Goal: Task Accomplishment & Management: Manage account settings

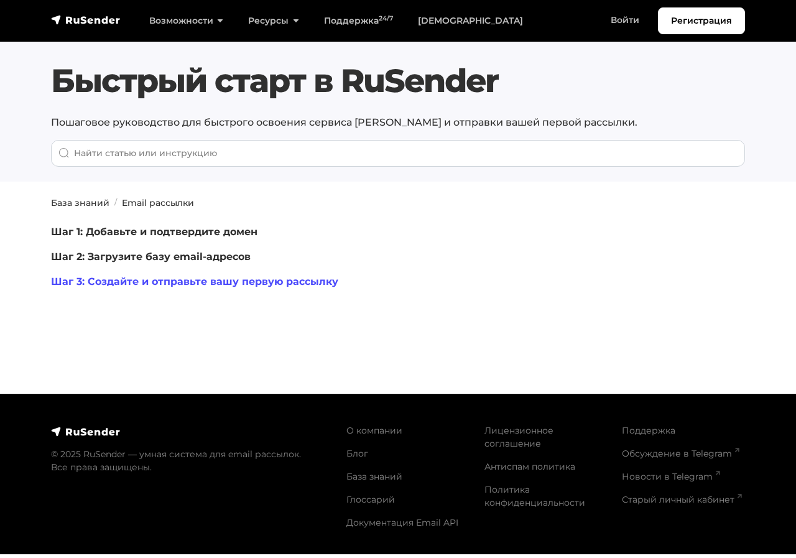
click at [207, 282] on link "Шаг 3: Создайте и отправьте вашу первую рассылку" at bounding box center [194, 282] width 287 height 12
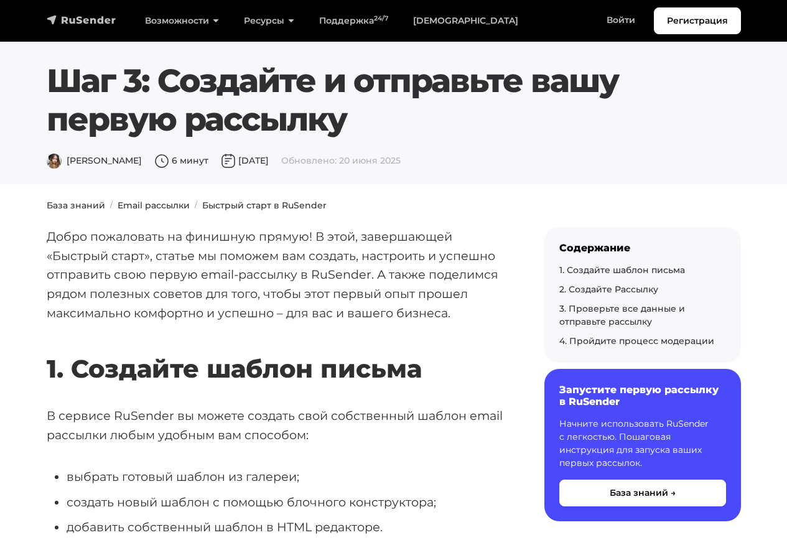
click at [86, 20] on img "navbar" at bounding box center [82, 20] width 70 height 12
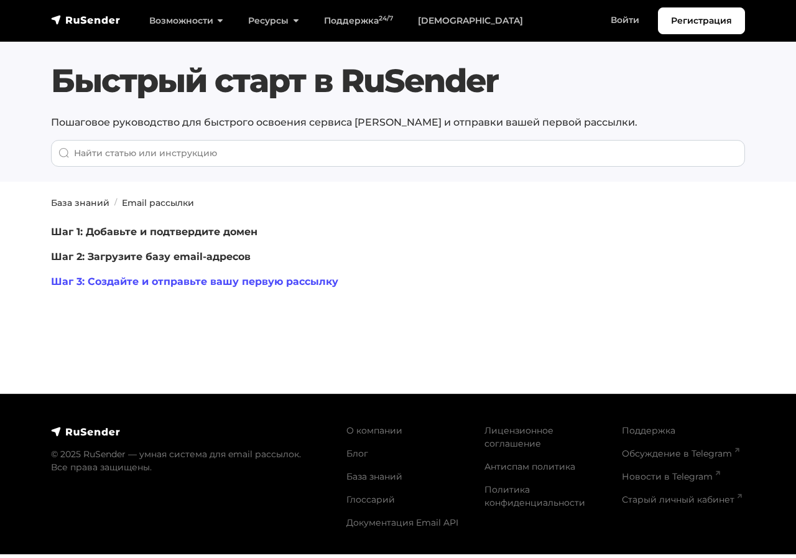
click at [188, 276] on link "Шаг 3: Создайте и отправьте вашу первую рассылку" at bounding box center [194, 282] width 287 height 12
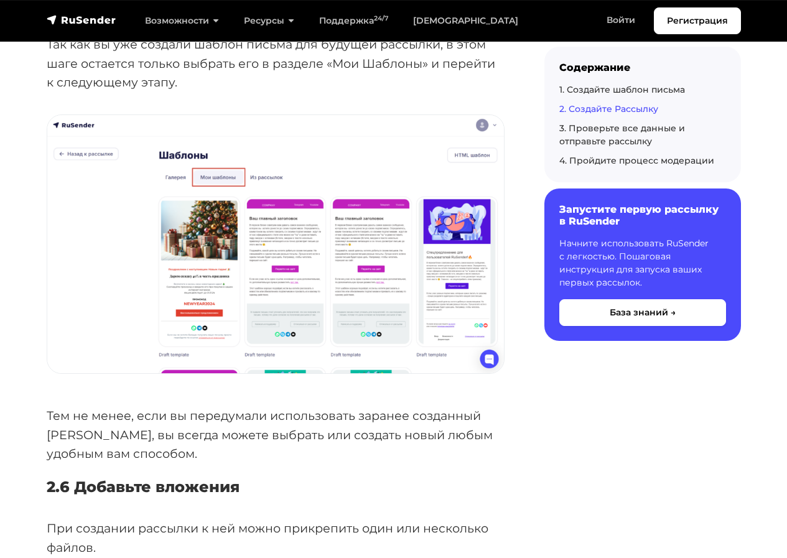
scroll to position [3609, 0]
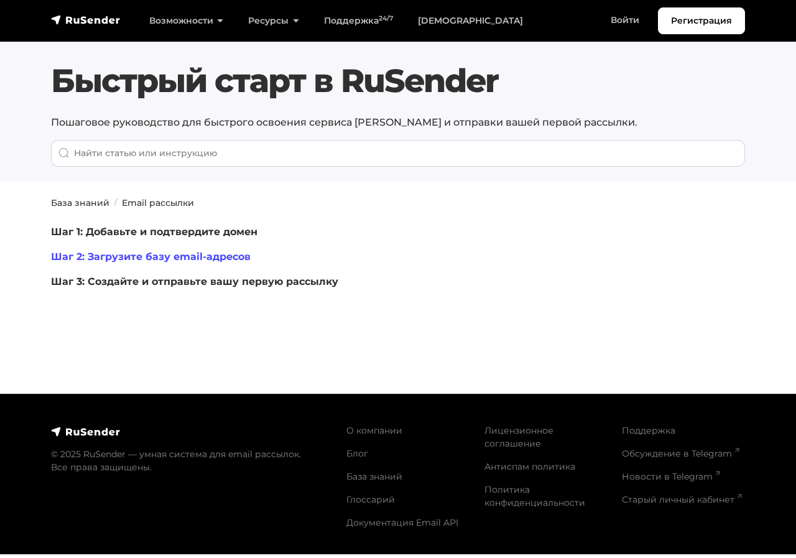
click at [186, 258] on link "Шаг 2: Загрузите базу email-адресов" at bounding box center [151, 257] width 200 height 12
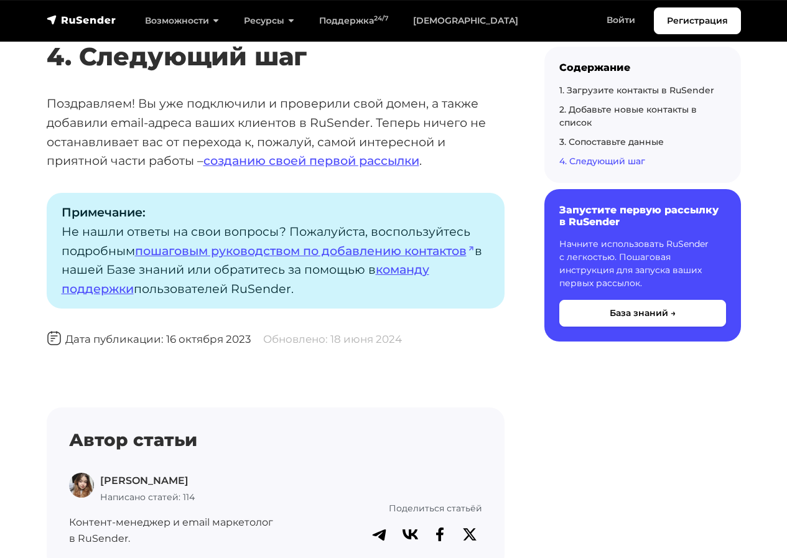
scroll to position [2862, 0]
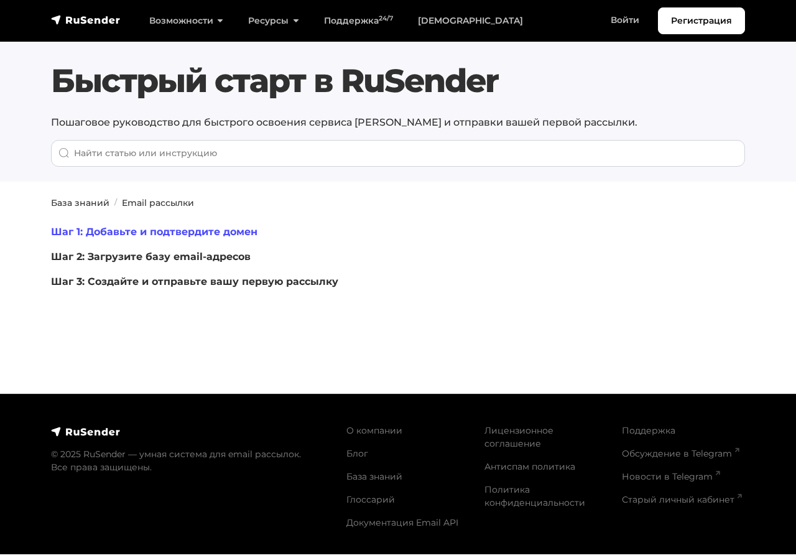
click at [156, 230] on link "Шаг 1: Добавьте и подтвердите домен" at bounding box center [154, 232] width 207 height 12
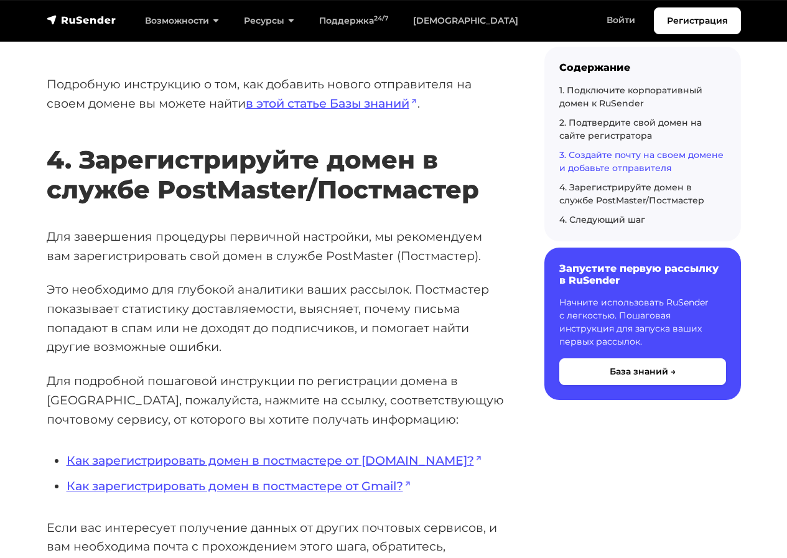
scroll to position [2776, 0]
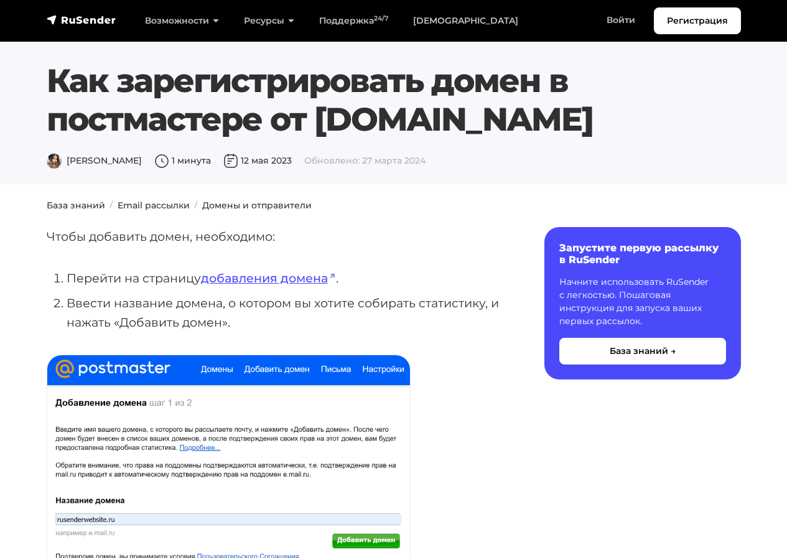
click at [296, 275] on link "добавления домена" at bounding box center [268, 278] width 135 height 15
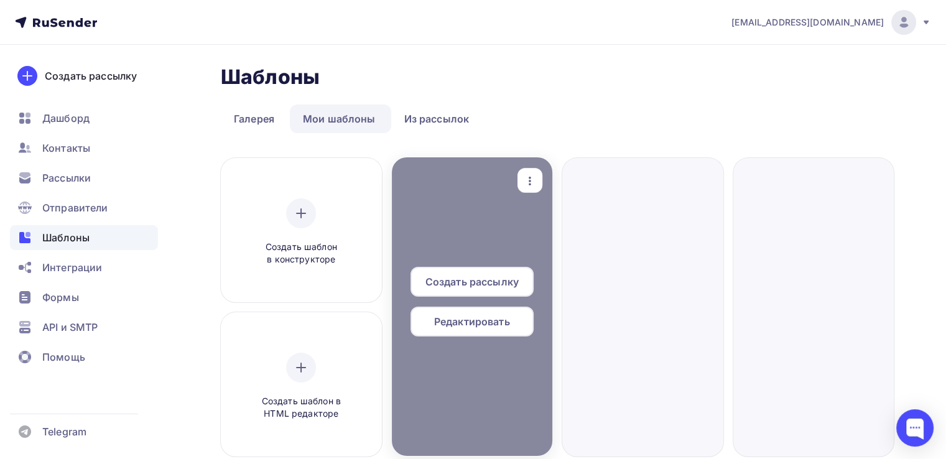
click at [483, 368] on div at bounding box center [472, 306] width 161 height 299
click at [493, 322] on span "Редактировать" at bounding box center [472, 321] width 76 height 15
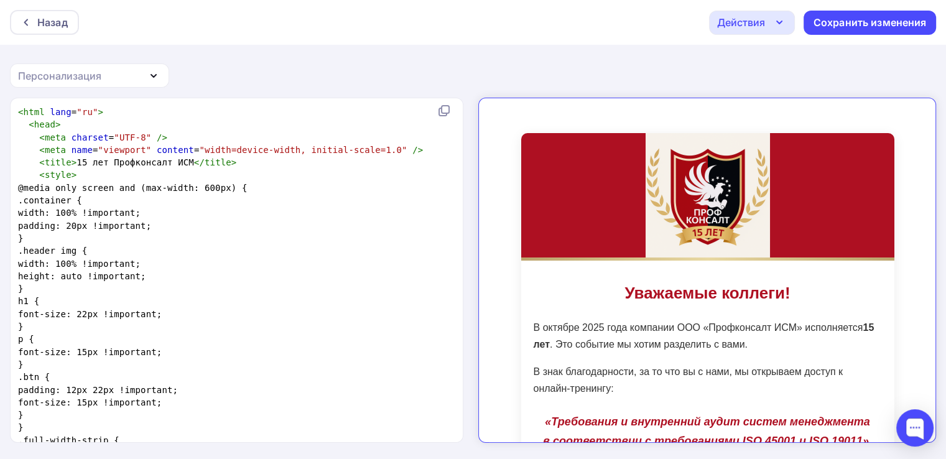
click at [776, 21] on icon "button" at bounding box center [779, 22] width 15 height 15
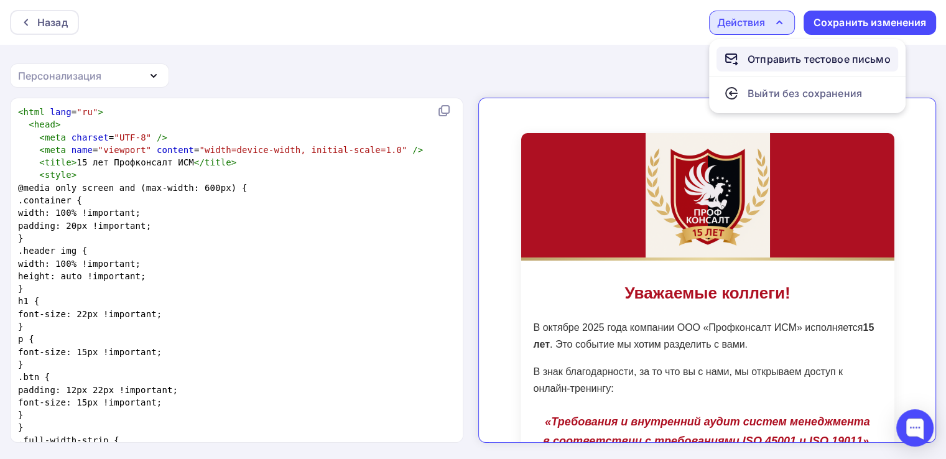
click at [777, 55] on div "Отправить тестовое письмо" at bounding box center [819, 59] width 143 height 15
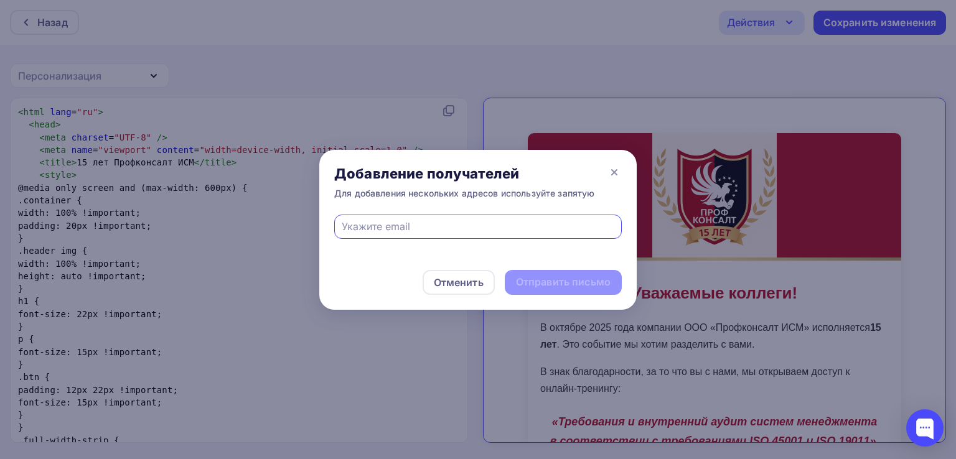
click at [464, 220] on input "text" at bounding box center [478, 226] width 273 height 15
paste input "office@cgp.su"
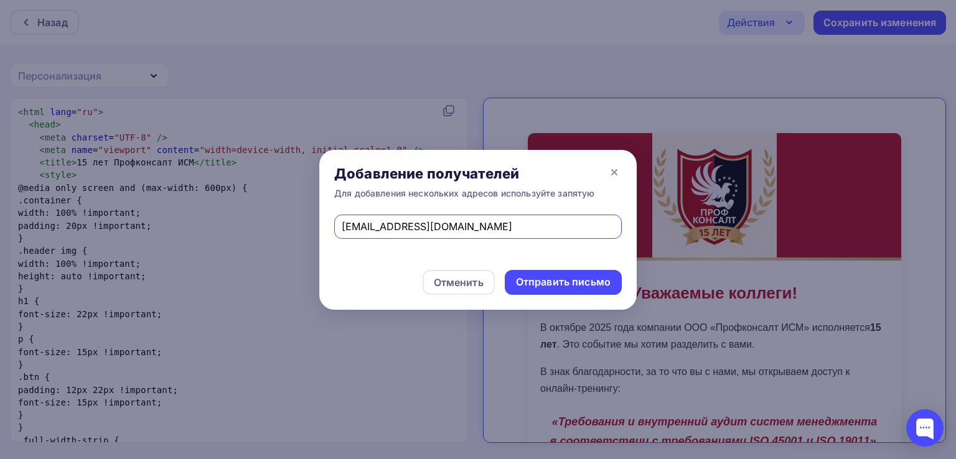
type input "office@cgp.su"
click at [484, 259] on div "Отменить Отправить письмо" at bounding box center [477, 282] width 317 height 55
click at [445, 289] on div "Отменить" at bounding box center [459, 282] width 50 height 15
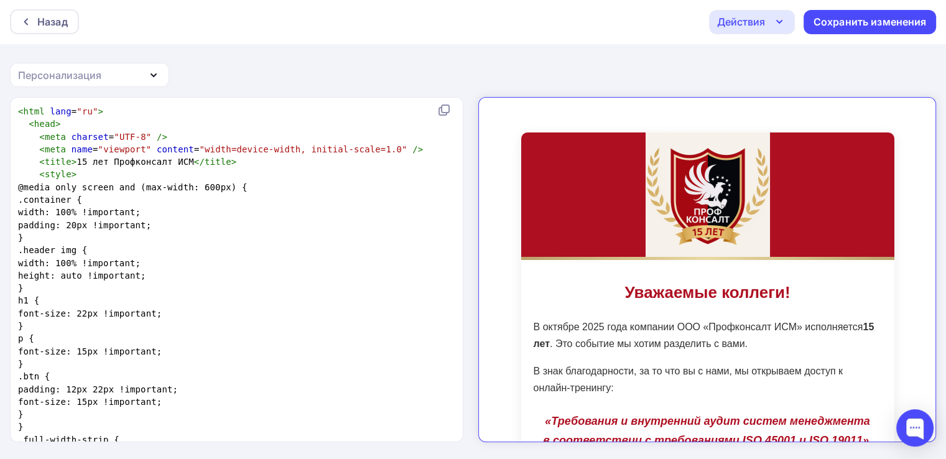
click at [747, 36] on div "Назад Действия Отправить тестовое письмо Выйти без сохранения Сохранить изменен…" at bounding box center [473, 21] width 946 height 45
click at [747, 29] on div "Действия" at bounding box center [752, 22] width 86 height 24
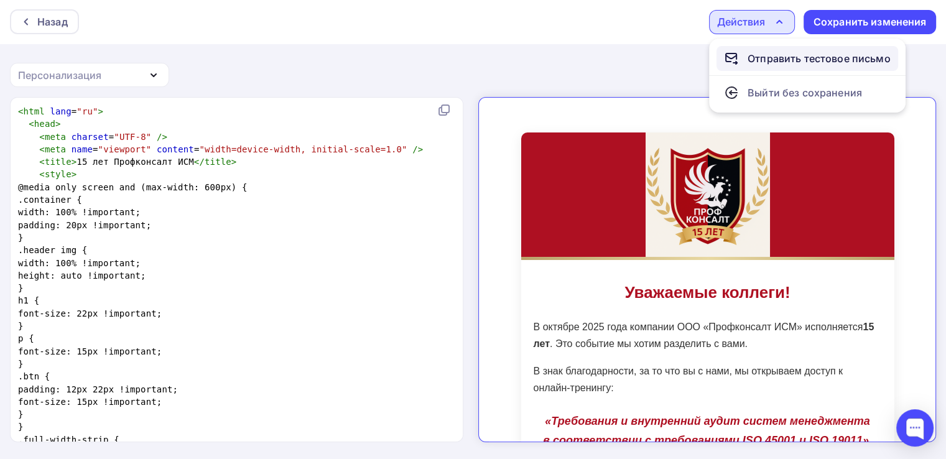
click at [762, 59] on div "Отправить тестовое письмо" at bounding box center [819, 58] width 143 height 15
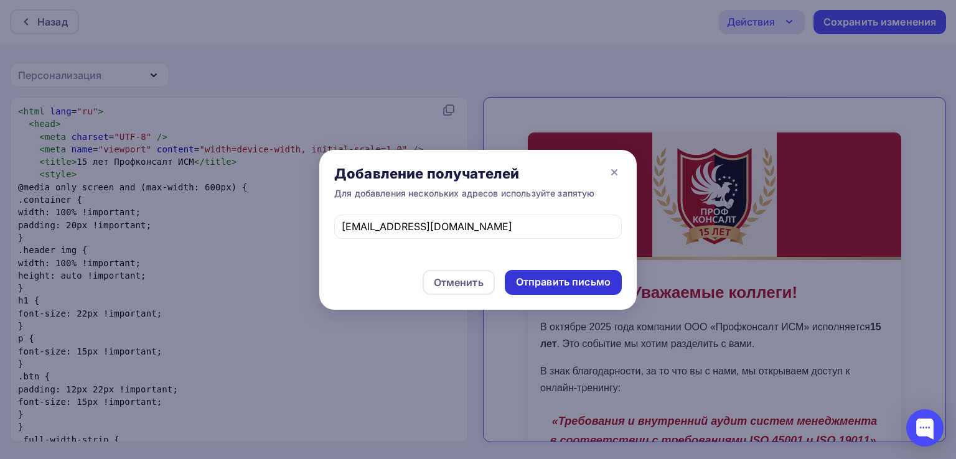
click at [555, 284] on div "Отправить письмо" at bounding box center [563, 282] width 95 height 14
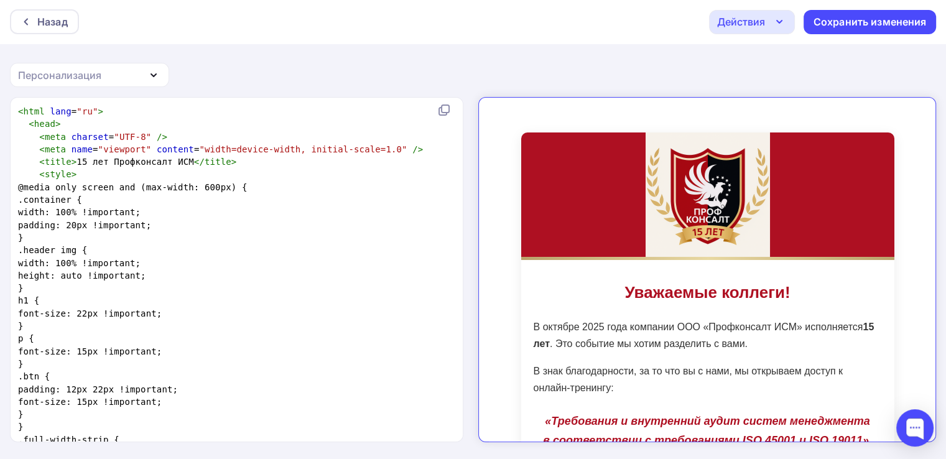
click at [758, 29] on div "Действия" at bounding box center [752, 22] width 86 height 24
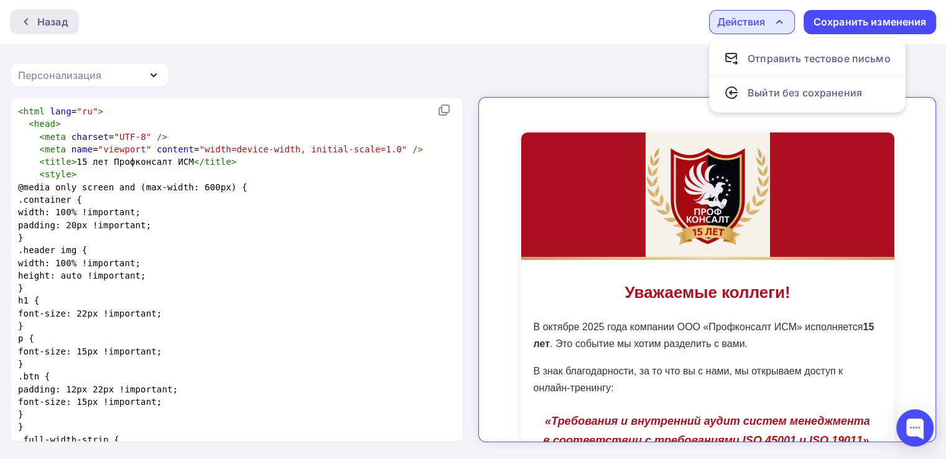
click at [57, 13] on div "Назад" at bounding box center [44, 21] width 69 height 25
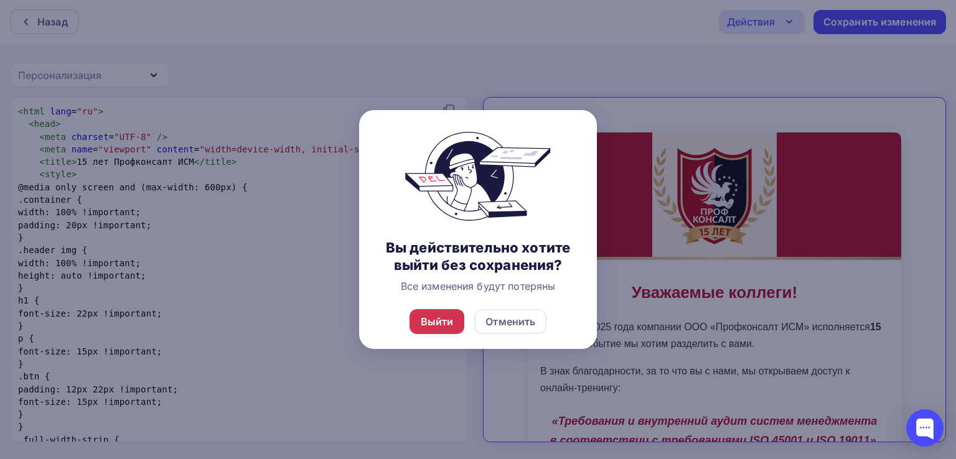
click at [437, 320] on div "Выйти" at bounding box center [437, 321] width 33 height 15
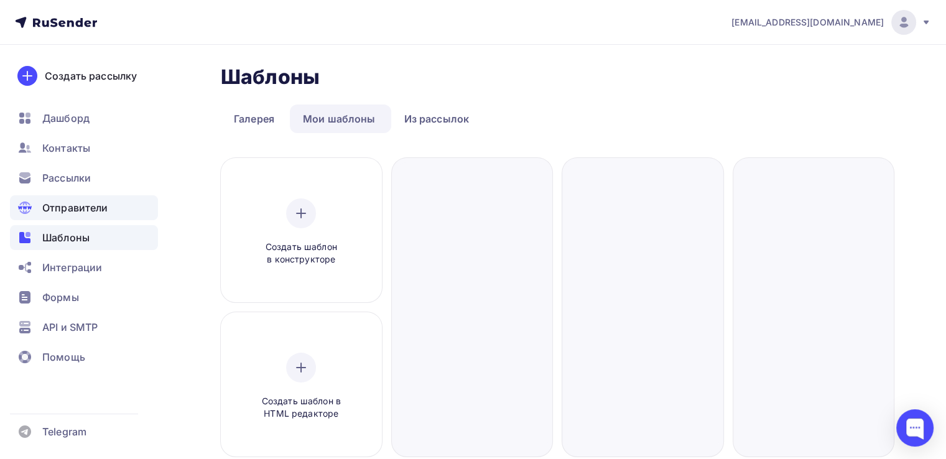
click at [105, 210] on span "Отправители" at bounding box center [75, 207] width 66 height 15
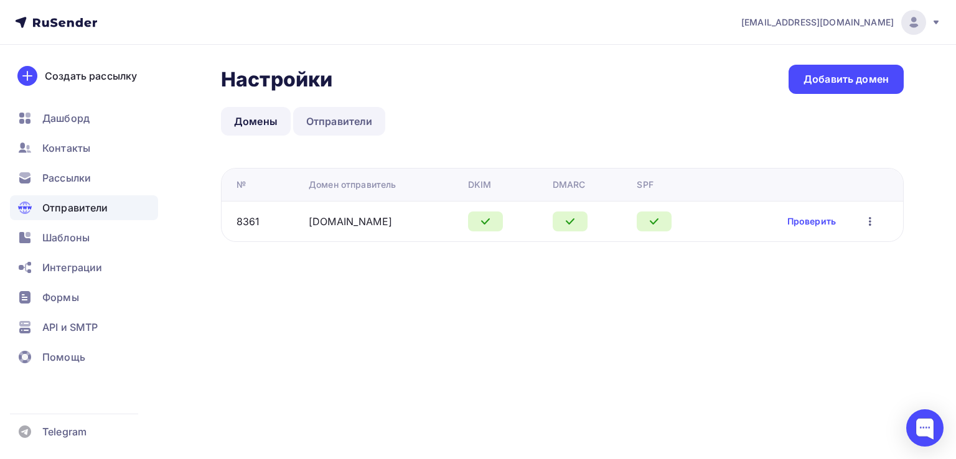
click at [345, 124] on link "Отправители" at bounding box center [339, 121] width 93 height 29
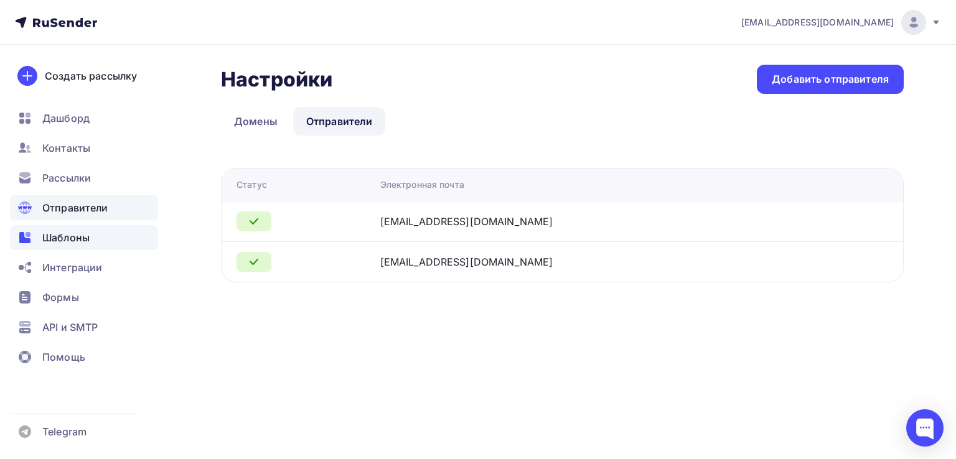
click at [75, 242] on span "Шаблоны" at bounding box center [65, 237] width 47 height 15
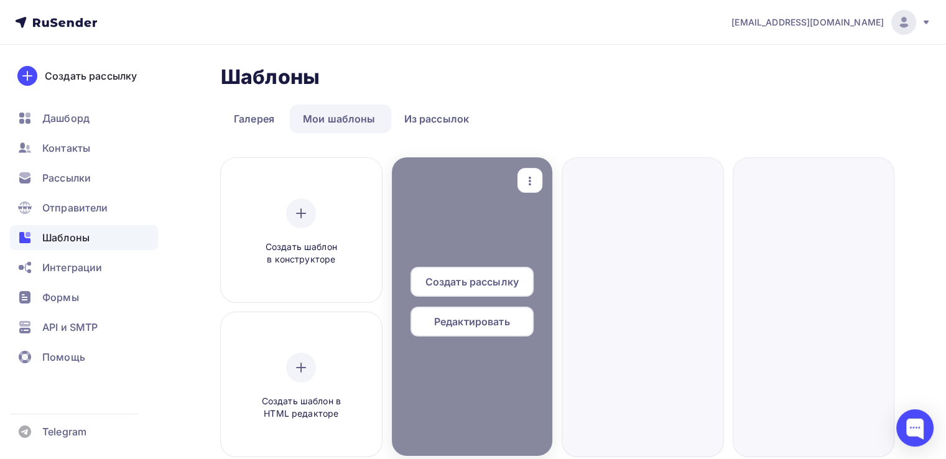
click at [473, 324] on span "Редактировать" at bounding box center [472, 321] width 76 height 15
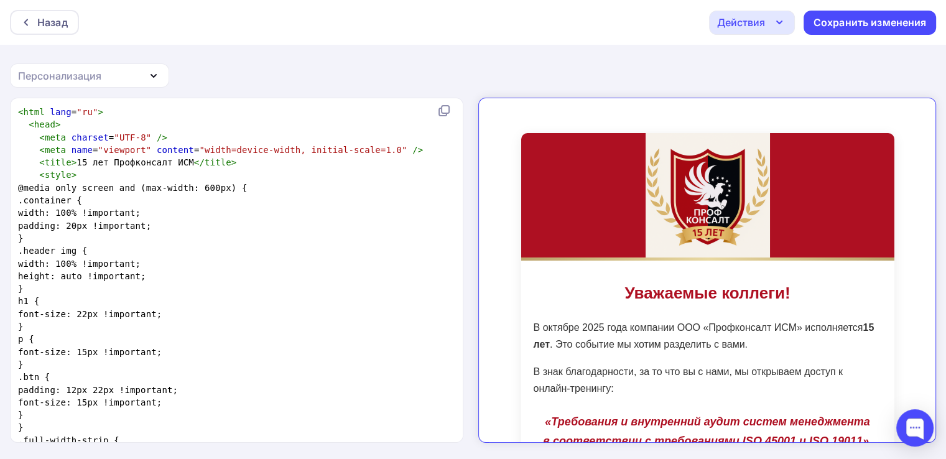
click at [752, 12] on div "Действия" at bounding box center [752, 23] width 86 height 24
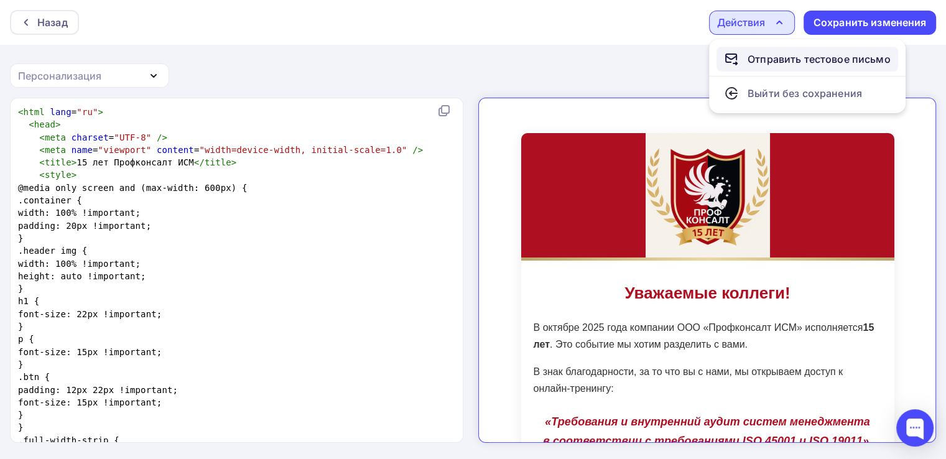
click at [774, 61] on div "Отправить тестовое письмо" at bounding box center [819, 59] width 143 height 15
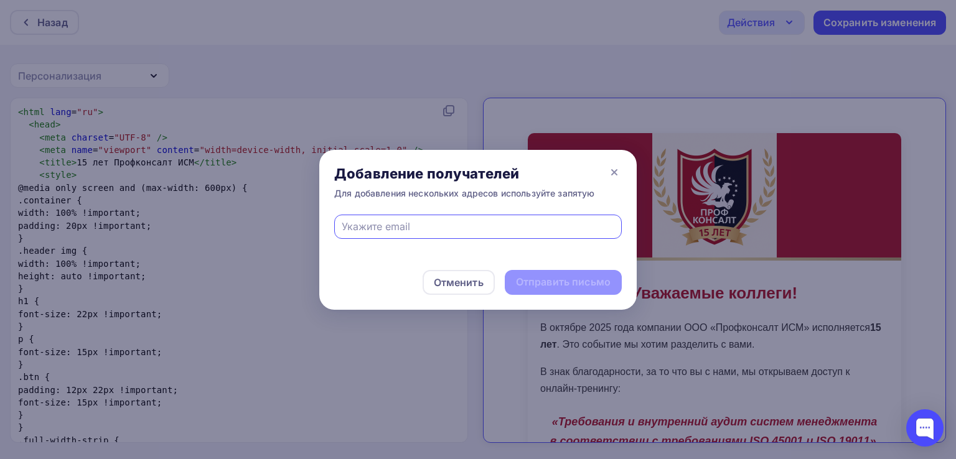
click at [399, 215] on div at bounding box center [477, 227] width 287 height 24
click at [393, 222] on input "text" at bounding box center [478, 226] width 273 height 15
click at [403, 228] on input "text" at bounding box center [478, 226] width 273 height 15
paste input "ovr@cgp.su"
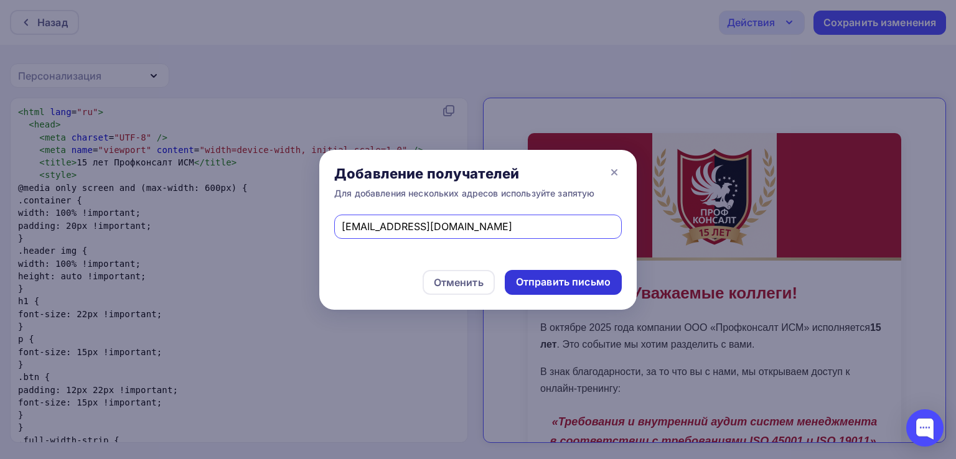
type input "ovr@cgp.su"
click at [566, 282] on div "Отправить письмо" at bounding box center [563, 282] width 95 height 14
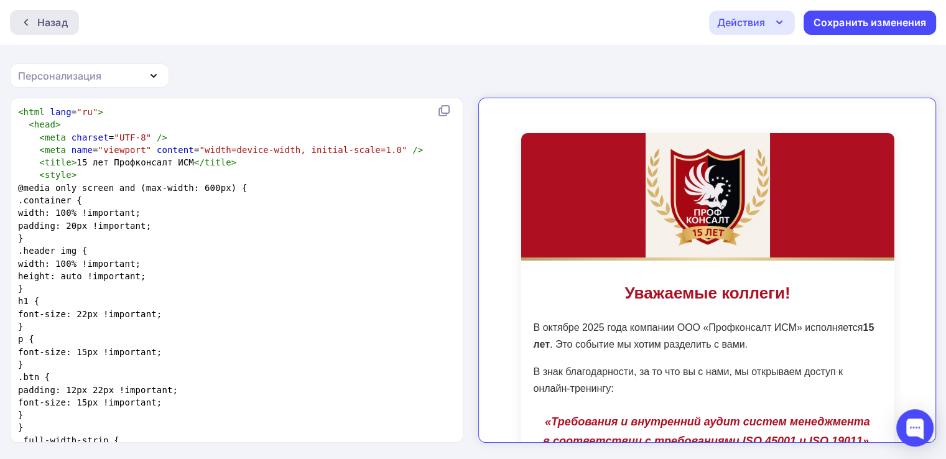
click at [60, 32] on div "Назад" at bounding box center [44, 22] width 69 height 25
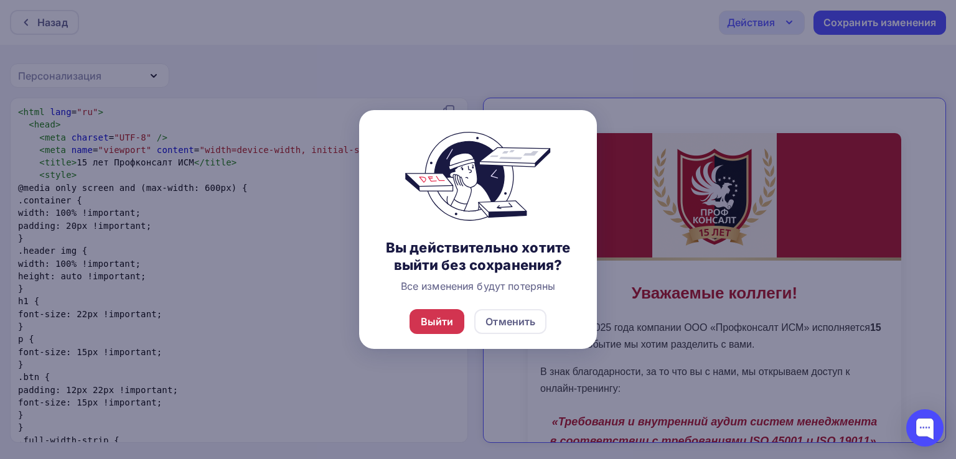
click at [429, 322] on div "Выйти" at bounding box center [437, 321] width 33 height 15
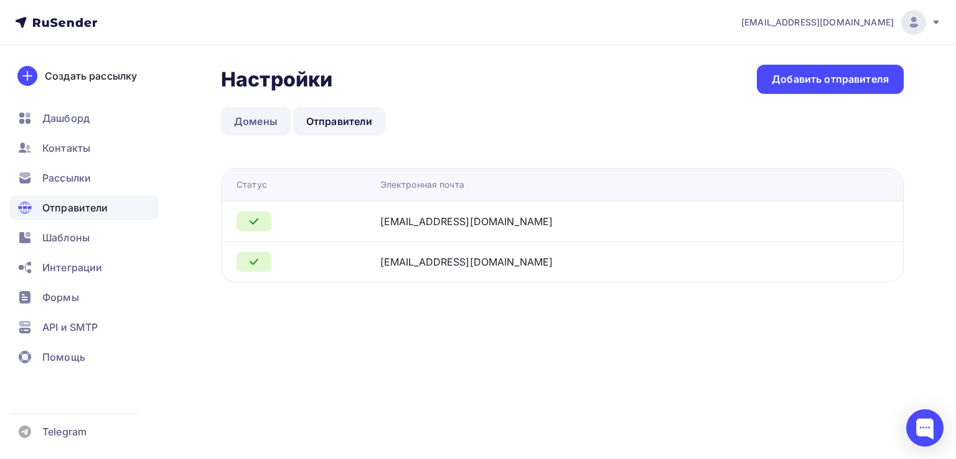
click at [246, 122] on link "Домены" at bounding box center [256, 121] width 70 height 29
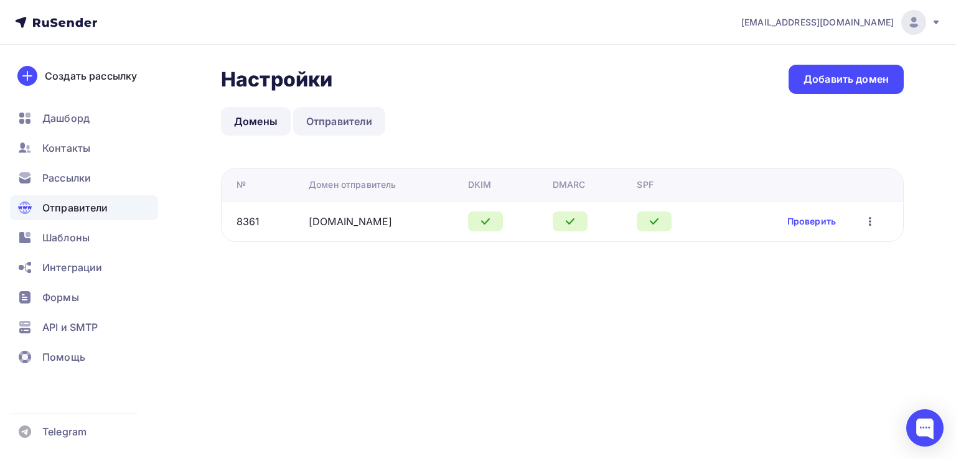
click at [331, 114] on link "Отправители" at bounding box center [339, 121] width 93 height 29
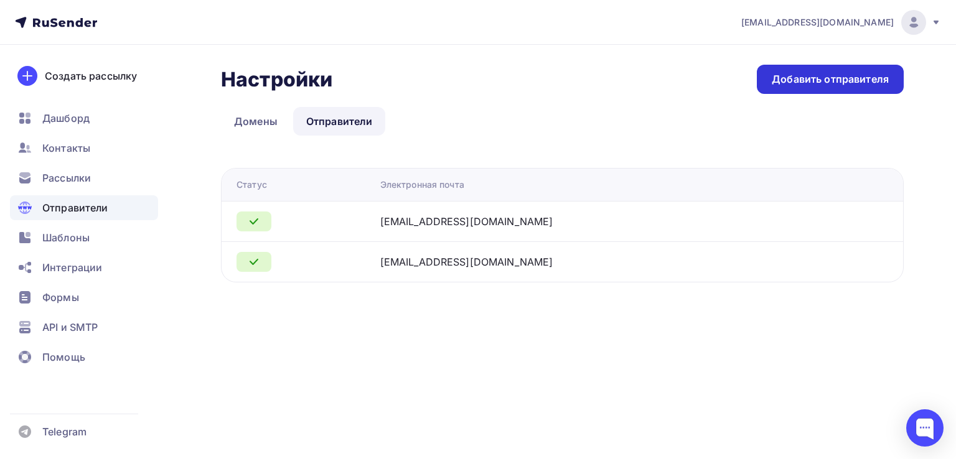
click at [813, 85] on div "Добавить отправителя" at bounding box center [830, 79] width 117 height 14
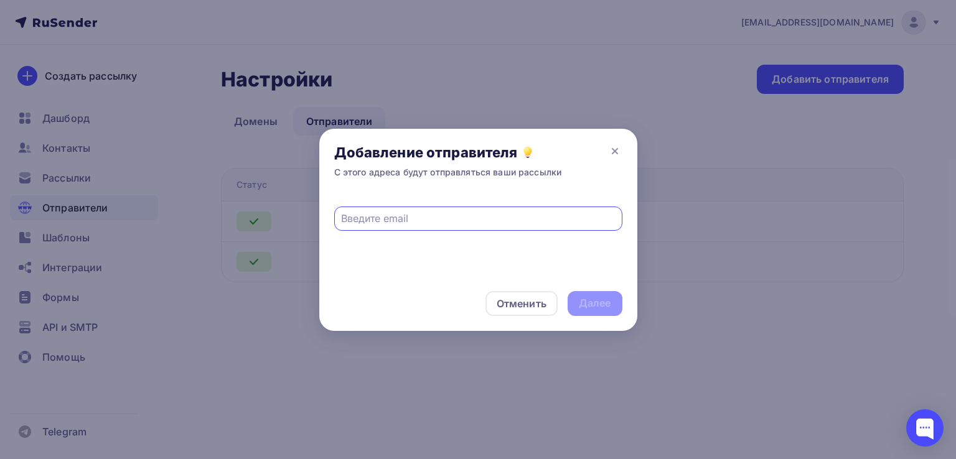
click at [551, 76] on div at bounding box center [478, 229] width 956 height 459
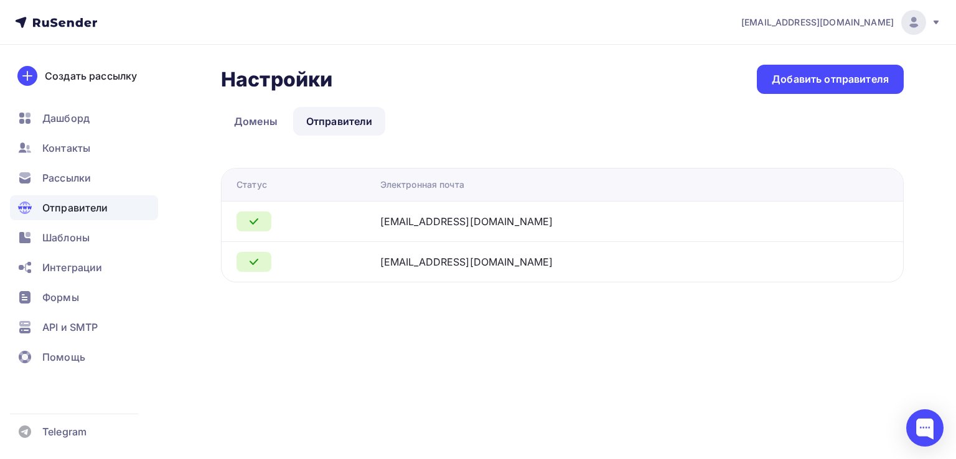
click at [347, 130] on link "Отправители" at bounding box center [339, 121] width 93 height 29
click at [277, 118] on link "Домены" at bounding box center [256, 121] width 70 height 29
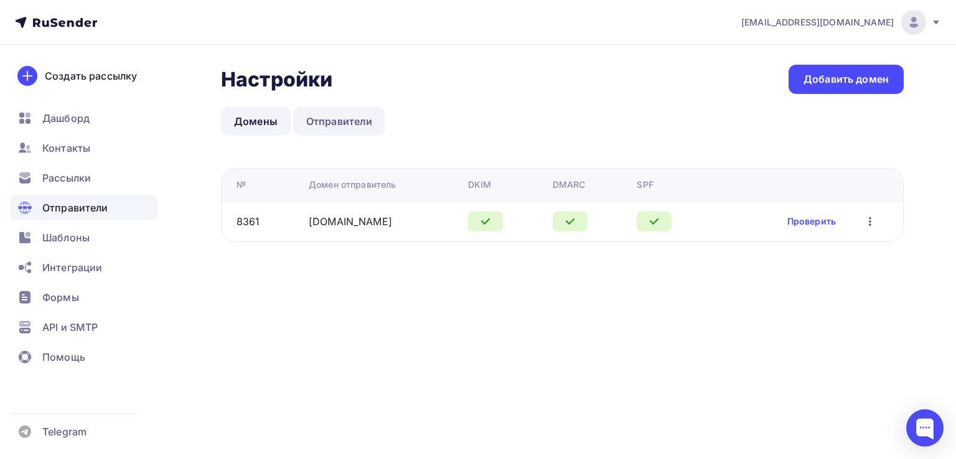
click at [348, 119] on link "Отправители" at bounding box center [339, 121] width 93 height 29
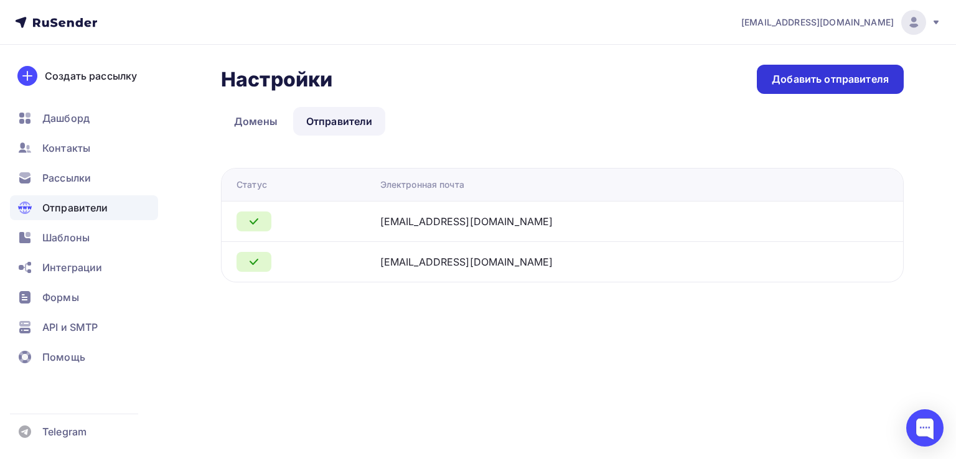
click at [848, 78] on div "Добавить отправителя" at bounding box center [830, 79] width 117 height 14
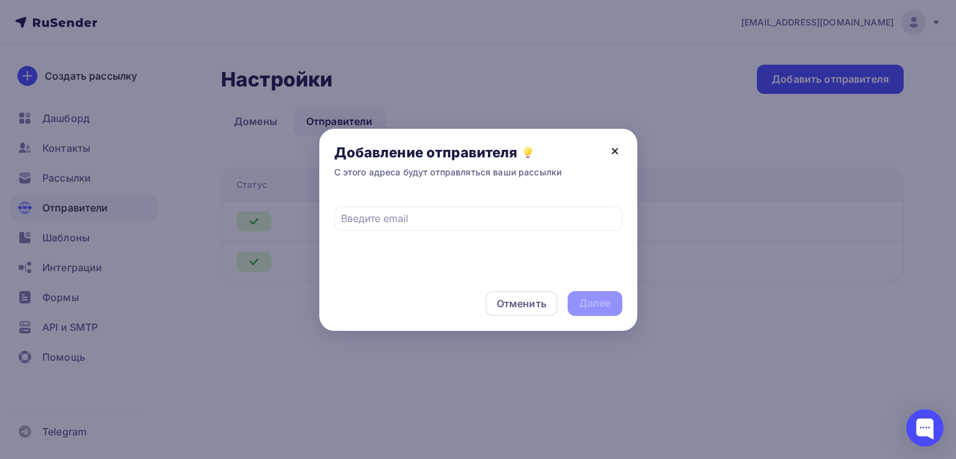
click at [613, 150] on icon at bounding box center [614, 151] width 5 height 5
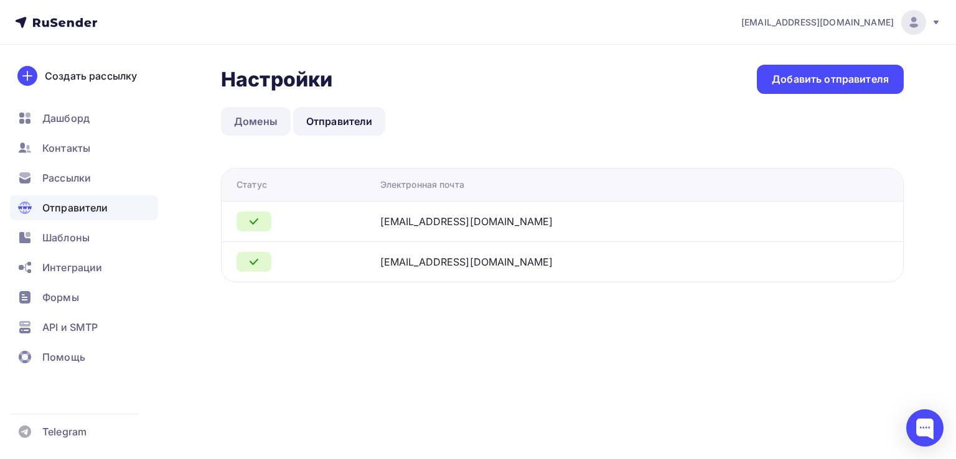
click at [242, 118] on link "Домены" at bounding box center [256, 121] width 70 height 29
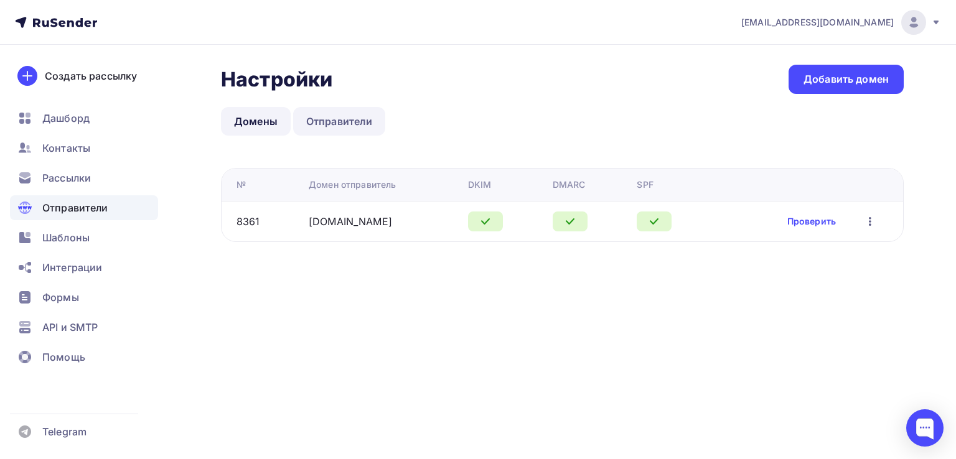
click at [316, 120] on link "Отправители" at bounding box center [339, 121] width 93 height 29
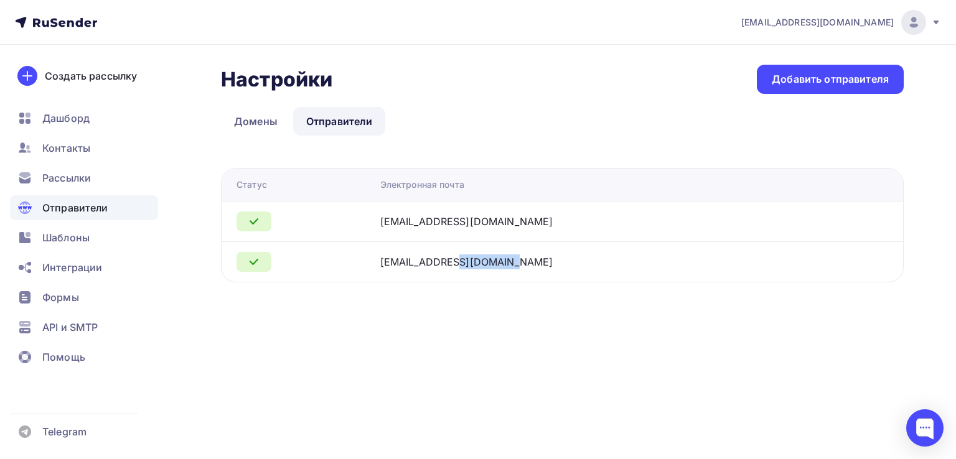
drag, startPoint x: 546, startPoint y: 258, endPoint x: 460, endPoint y: 264, distance: 86.1
click at [460, 264] on div "ovr@cgp.su" at bounding box center [535, 261] width 311 height 15
copy div "ovr@cgp.su"
click at [582, 235] on td "email@cgp.su" at bounding box center [603, 221] width 457 height 40
drag, startPoint x: 589, startPoint y: 231, endPoint x: 460, endPoint y: 225, distance: 129.6
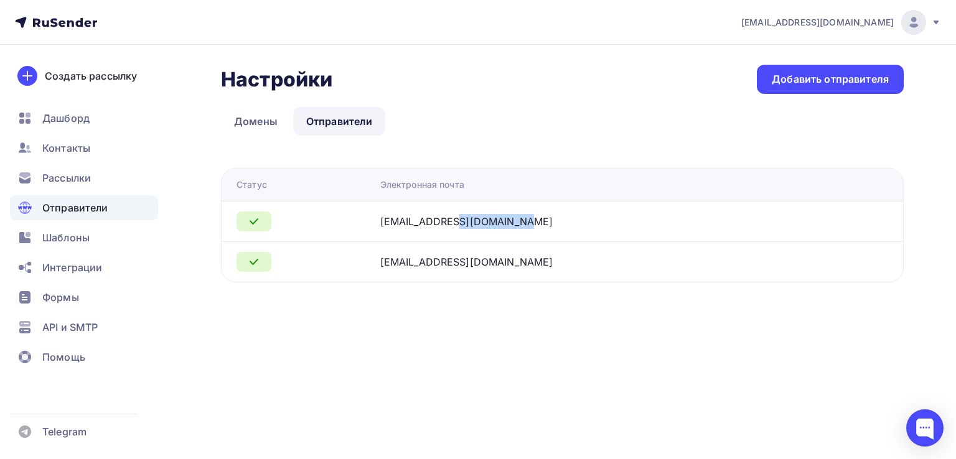
click at [460, 225] on td "email@cgp.su" at bounding box center [603, 221] width 457 height 40
copy div "email@cgp.su"
click at [271, 117] on link "Домены" at bounding box center [256, 121] width 70 height 29
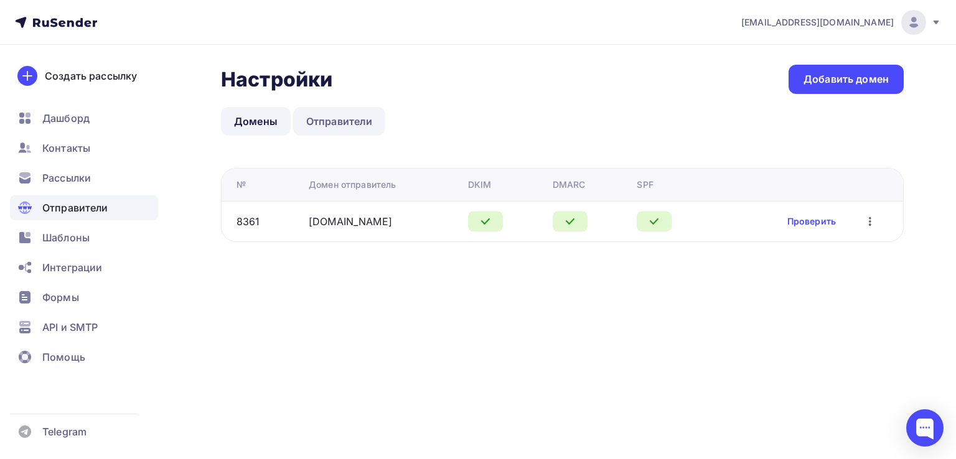
click at [331, 123] on link "Отправители" at bounding box center [339, 121] width 93 height 29
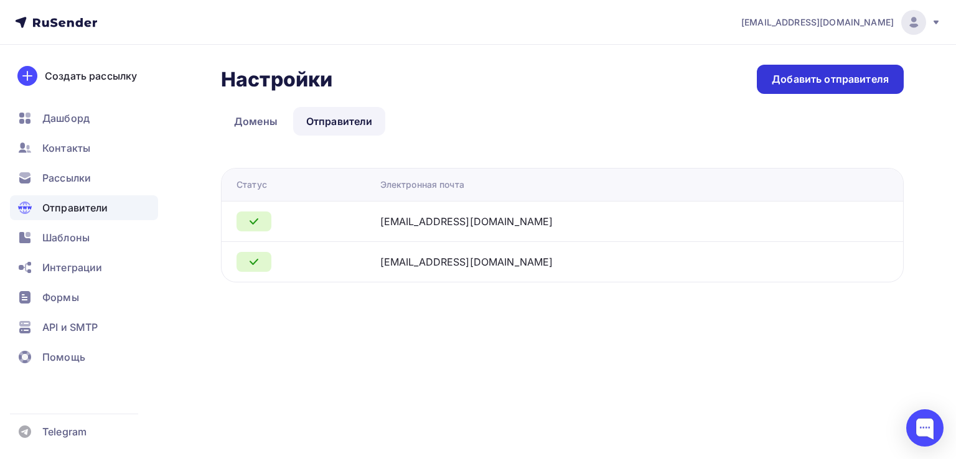
click at [819, 75] on div "Добавить отправителя" at bounding box center [830, 79] width 117 height 14
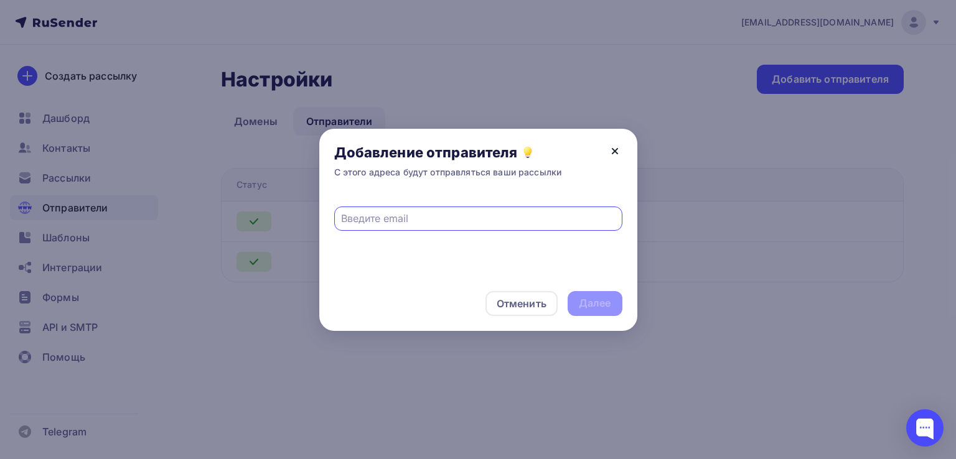
click at [615, 149] on icon at bounding box center [614, 151] width 5 height 5
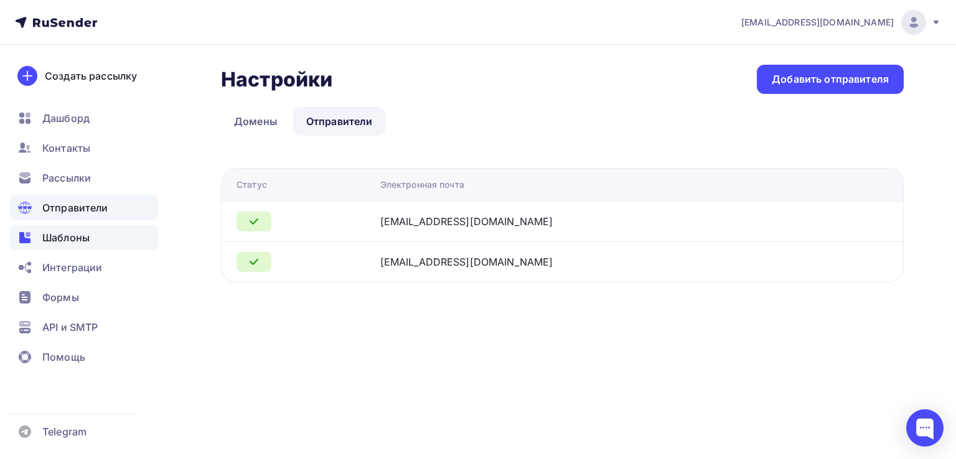
click at [101, 231] on div "Шаблоны" at bounding box center [84, 237] width 148 height 25
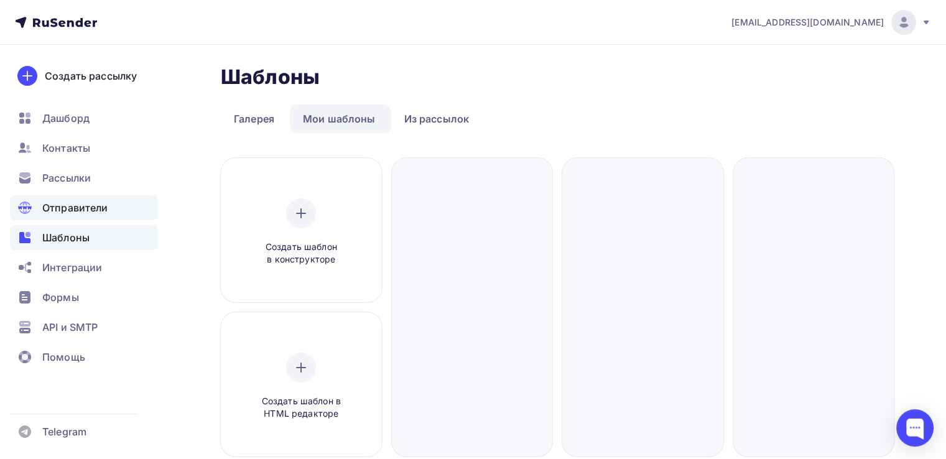
click at [98, 207] on span "Отправители" at bounding box center [75, 207] width 66 height 15
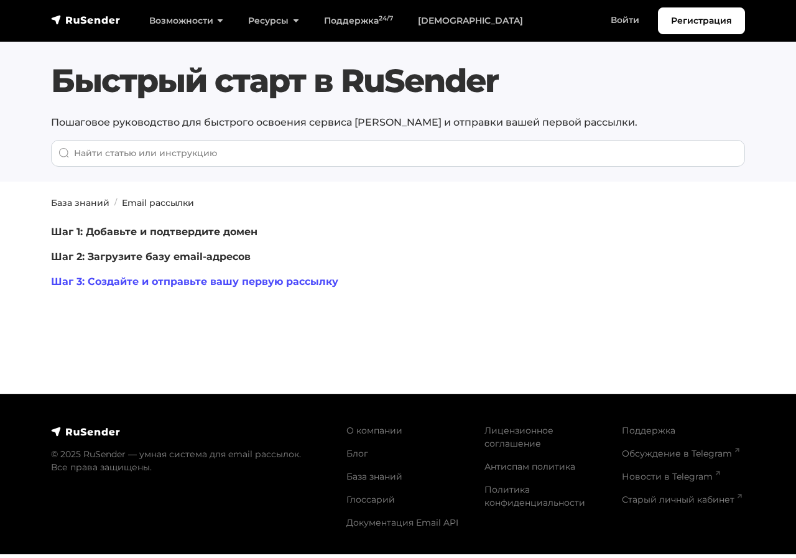
click at [187, 282] on link "Шаг 3: Создайте и отправьте вашу первую рассылку" at bounding box center [194, 282] width 287 height 12
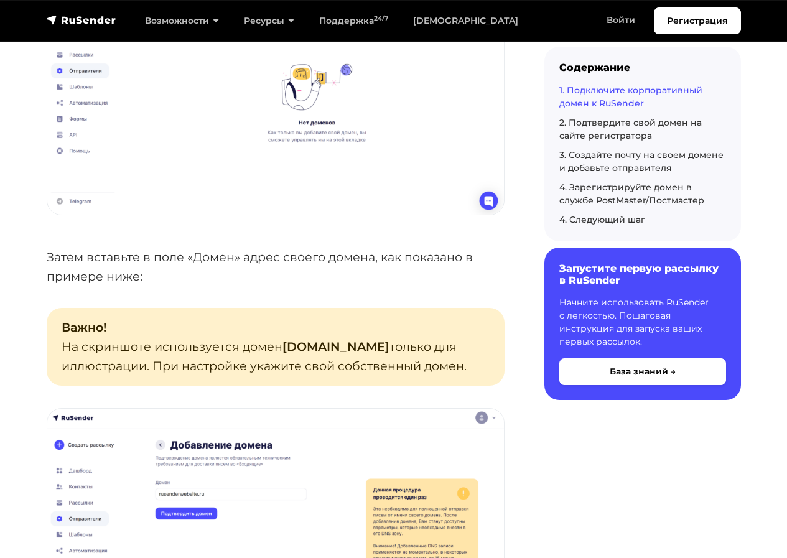
scroll to position [513, 0]
